Goal: Contribute content

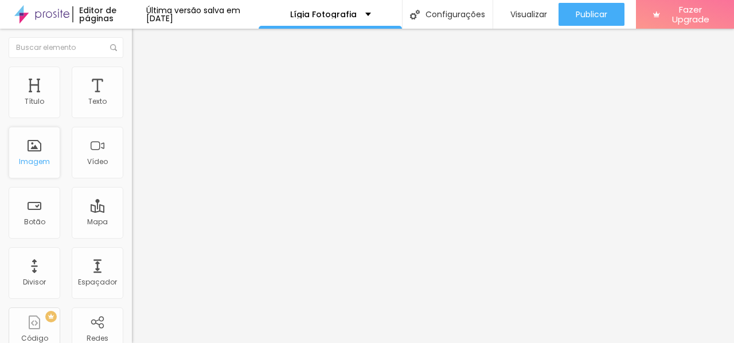
click at [48, 162] on div "Imagem" at bounding box center [34, 162] width 31 height 8
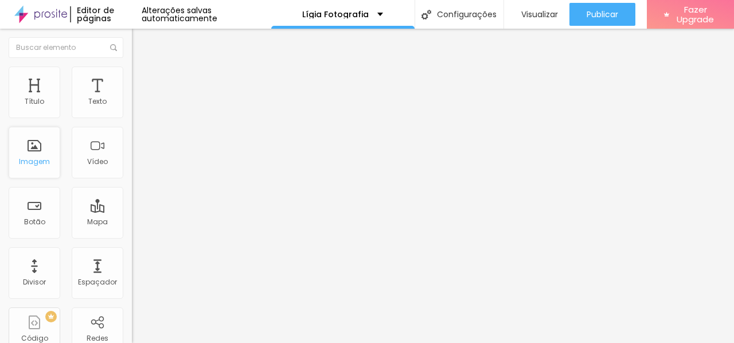
click at [38, 159] on div "Imagem" at bounding box center [34, 162] width 31 height 8
click at [132, 108] on input "[URL][DOMAIN_NAME]" at bounding box center [201, 101] width 138 height 11
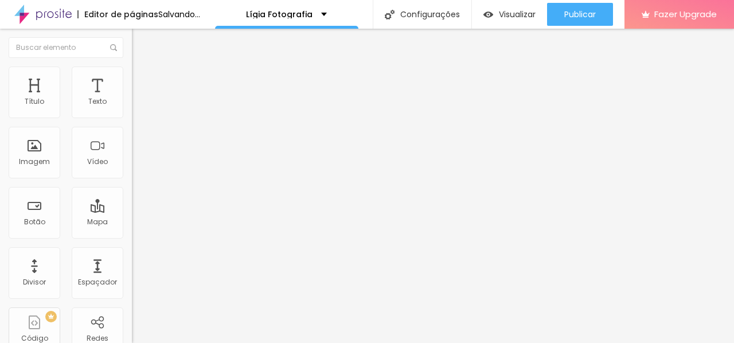
click at [132, 99] on span "Adicionar imagem" at bounding box center [169, 94] width 74 height 10
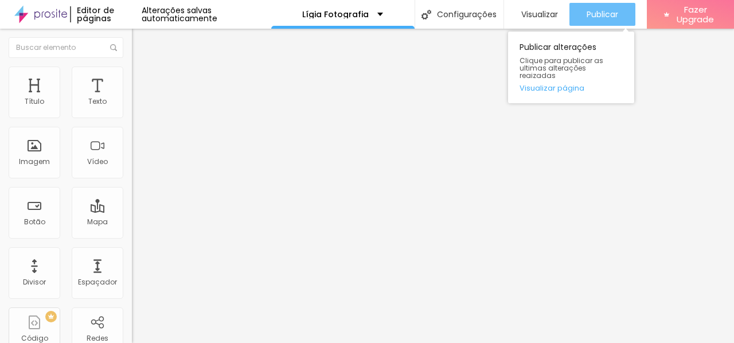
click at [595, 7] on div "Publicar" at bounding box center [602, 14] width 32 height 23
